Goal: Leave review/rating

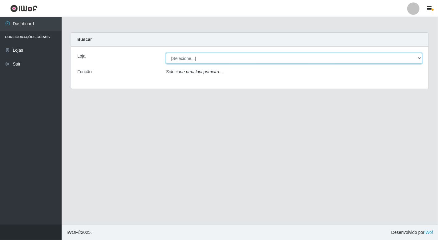
drag, startPoint x: 0, startPoint y: 0, endPoint x: 417, endPoint y: 58, distance: 420.9
click at [417, 58] on select "[Selecione...] Nordestão - [GEOGRAPHIC_DATA]" at bounding box center [294, 58] width 256 height 11
select select "454"
click at [166, 53] on select "[Selecione...] Nordestão - [GEOGRAPHIC_DATA]" at bounding box center [294, 58] width 256 height 11
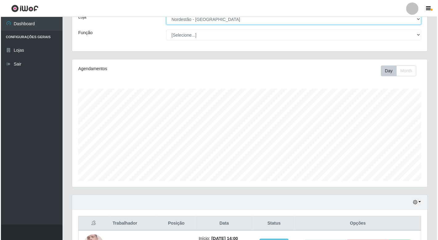
scroll to position [91, 0]
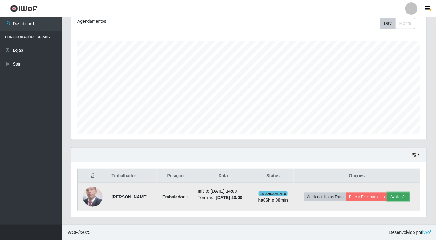
click at [388, 198] on button "Avaliação" at bounding box center [399, 197] width 22 height 9
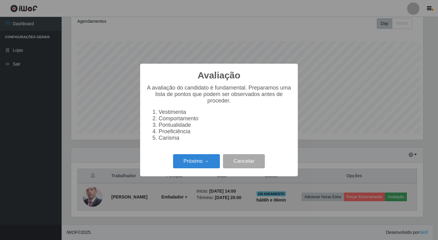
scroll to position [127, 352]
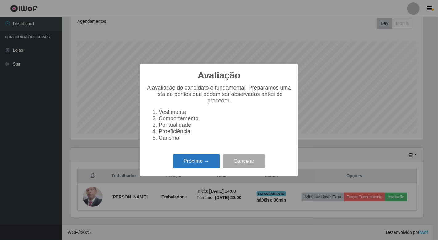
click at [202, 164] on button "Próximo →" at bounding box center [196, 161] width 47 height 14
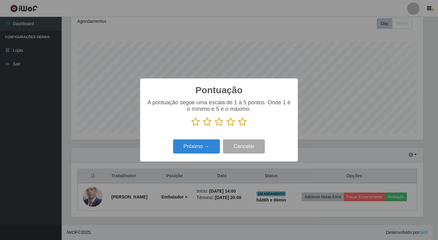
click at [196, 122] on icon at bounding box center [195, 121] width 9 height 9
click at [191, 127] on input "radio" at bounding box center [191, 127] width 0 height 0
click at [206, 121] on icon at bounding box center [207, 121] width 9 height 9
click at [203, 127] on input "radio" at bounding box center [203, 127] width 0 height 0
drag, startPoint x: 216, startPoint y: 121, endPoint x: 219, endPoint y: 124, distance: 3.3
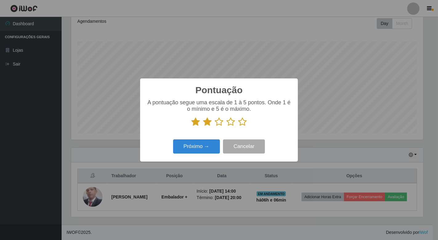
click at [218, 123] on icon at bounding box center [219, 121] width 9 height 9
click at [215, 127] on input "radio" at bounding box center [215, 127] width 0 height 0
click at [228, 122] on icon at bounding box center [230, 121] width 9 height 9
click at [226, 127] on input "radio" at bounding box center [226, 127] width 0 height 0
drag, startPoint x: 241, startPoint y: 122, endPoint x: 228, endPoint y: 136, distance: 19.6
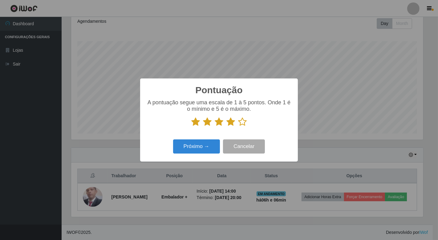
click at [240, 128] on div "A pontuação segue uma escala de 1 à 5 pontos. Onde 1 é o mínimo e 5 é o máximo." at bounding box center [218, 115] width 145 height 32
click at [199, 149] on button "Próximo →" at bounding box center [196, 146] width 47 height 14
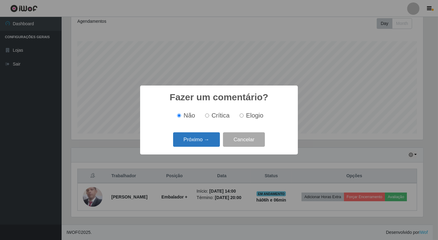
click at [199, 136] on button "Próximo →" at bounding box center [196, 139] width 47 height 14
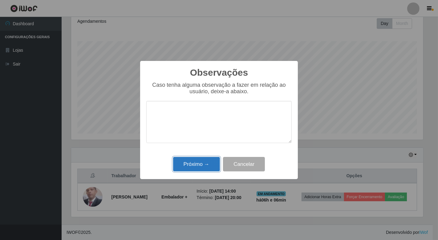
click at [192, 162] on button "Próximo →" at bounding box center [196, 164] width 47 height 14
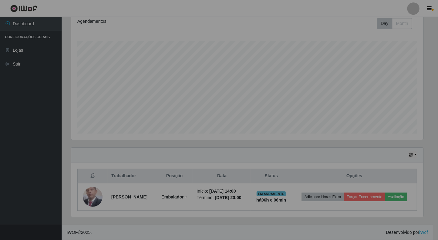
scroll to position [127, 355]
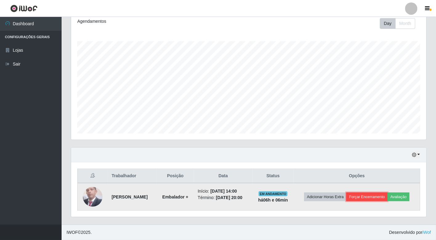
click at [386, 193] on button "Forçar Encerramento" at bounding box center [366, 197] width 41 height 9
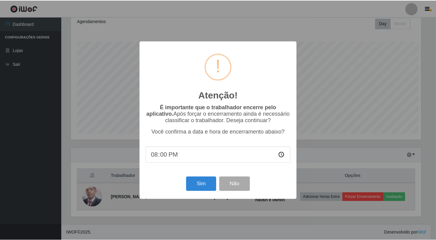
scroll to position [127, 352]
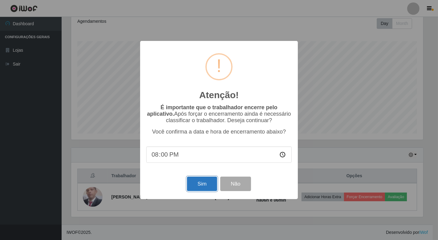
click at [201, 182] on button "Sim" at bounding box center [202, 184] width 30 height 14
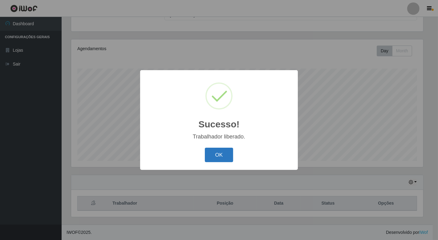
click at [226, 152] on button "OK" at bounding box center [219, 155] width 29 height 14
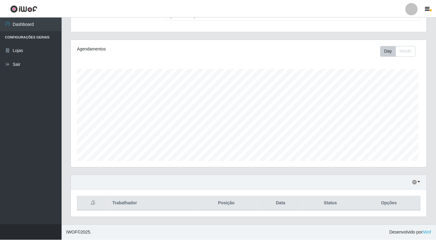
scroll to position [127, 355]
